Goal: Information Seeking & Learning: Check status

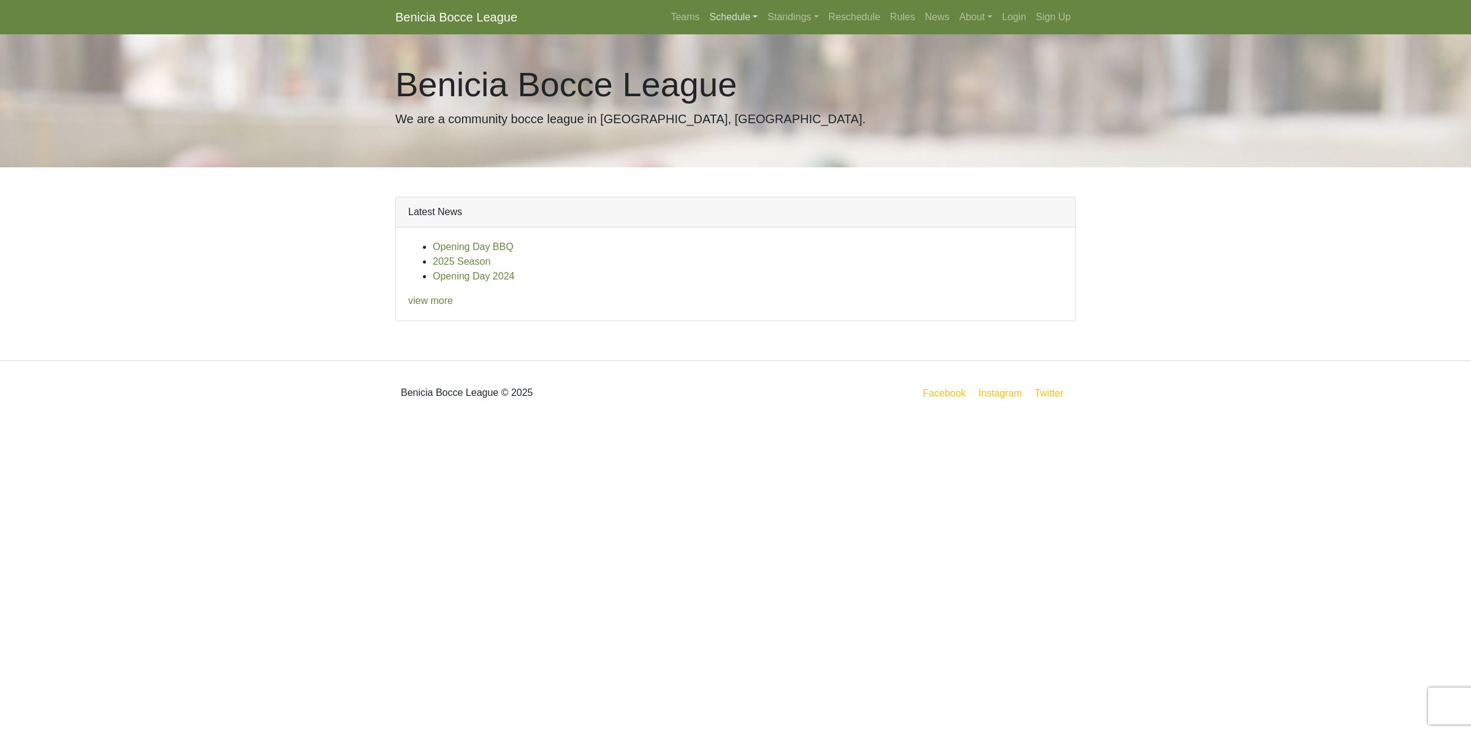
click at [732, 20] on link "Schedule" at bounding box center [734, 17] width 58 height 25
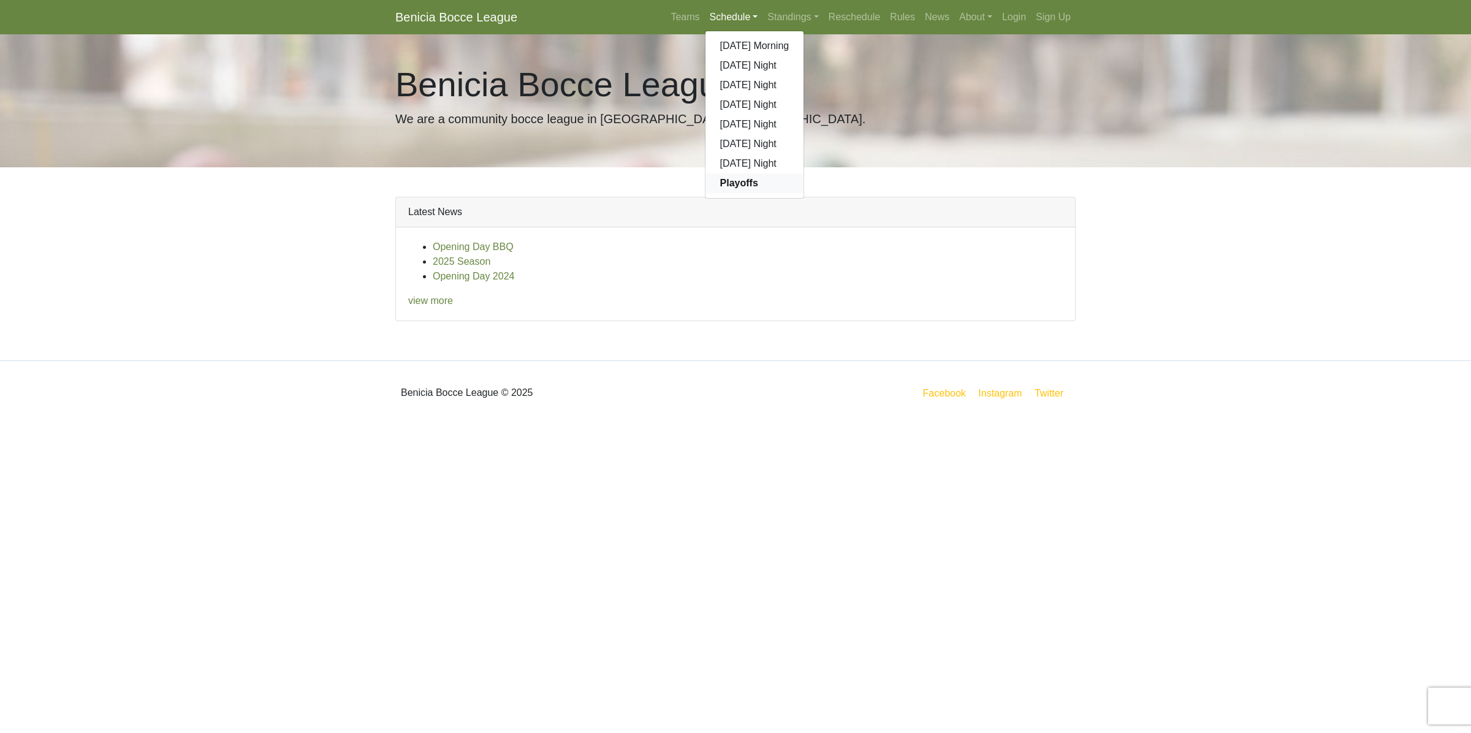
click at [740, 184] on strong "Playoffs" at bounding box center [739, 183] width 38 height 10
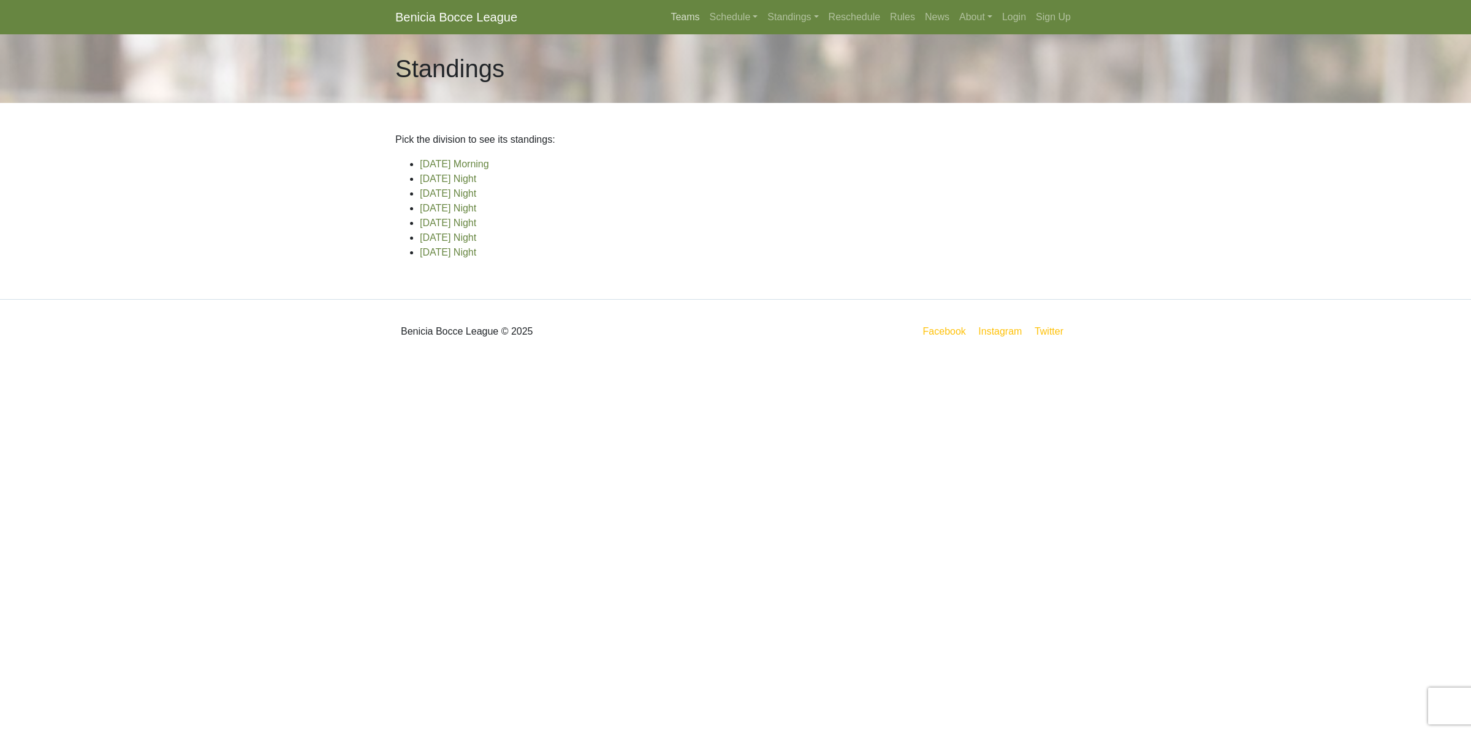
click at [685, 17] on link "Teams" at bounding box center [684, 17] width 39 height 25
